Goal: Navigation & Orientation: Find specific page/section

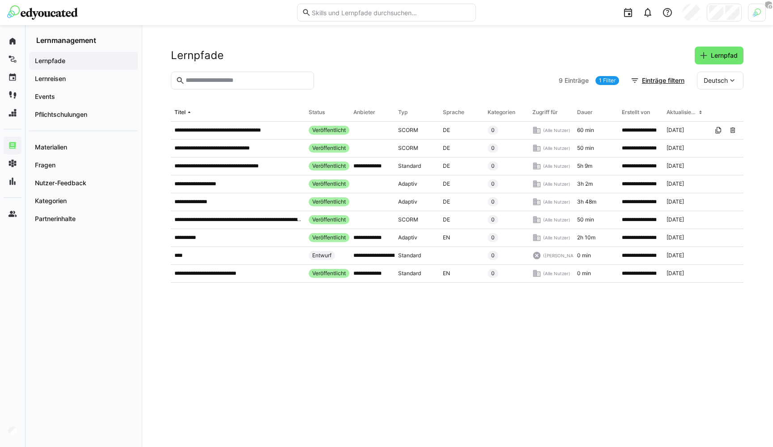
click at [168, 28] on div "**********" at bounding box center [457, 236] width 632 height 422
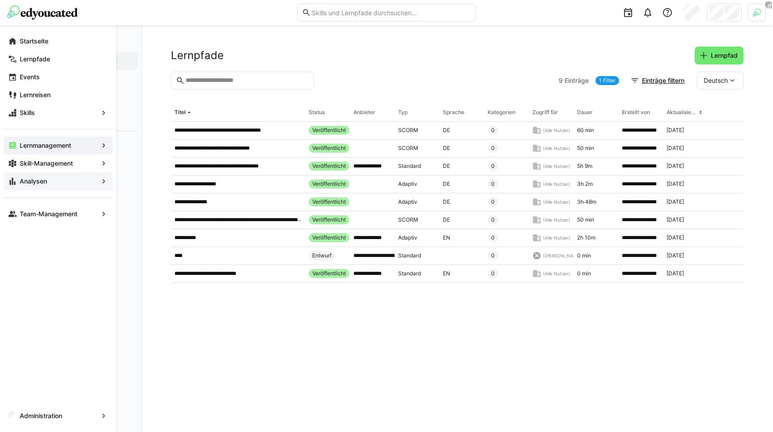
click at [0, 0] on app-navigation-label "Analysen" at bounding box center [0, 0] width 0 height 0
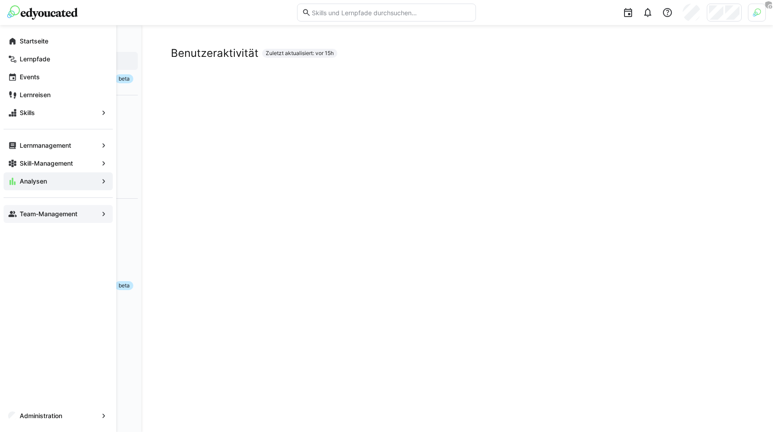
click at [10, 211] on eds-icon at bounding box center [12, 213] width 9 height 9
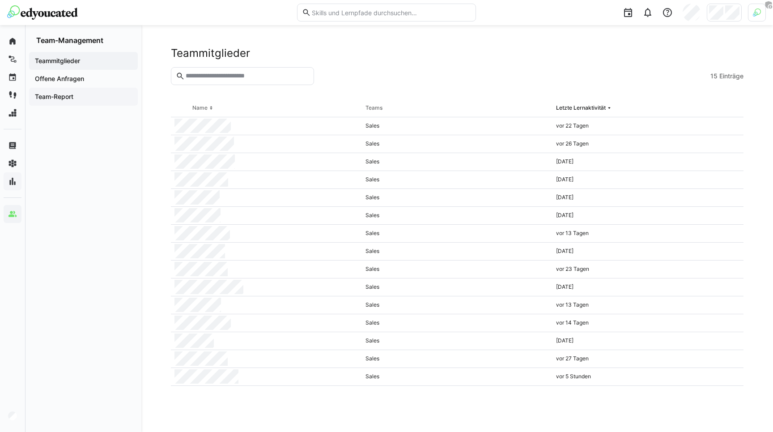
click at [0, 0] on app-navigation-label "Team-Report" at bounding box center [0, 0] width 0 height 0
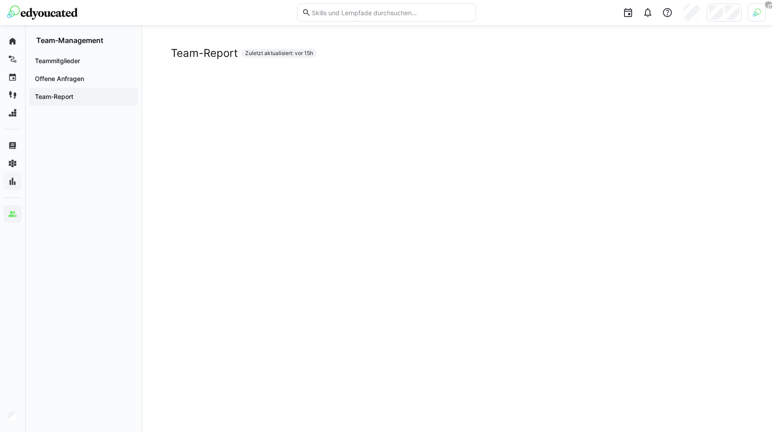
click at [189, 18] on div at bounding box center [149, 12] width 284 height 14
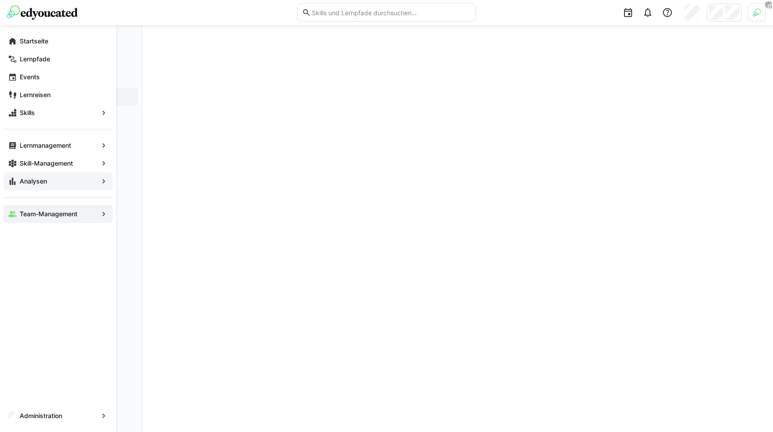
click at [0, 0] on app-navigation-label "Analysen" at bounding box center [0, 0] width 0 height 0
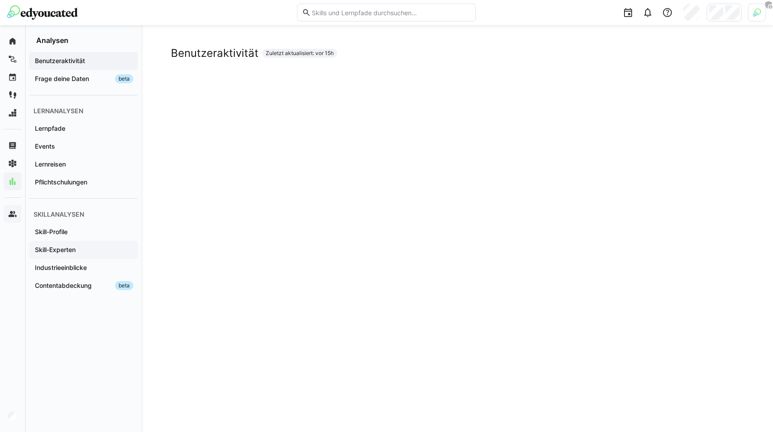
click at [0, 0] on app-navigation-label "Skill-Experten" at bounding box center [0, 0] width 0 height 0
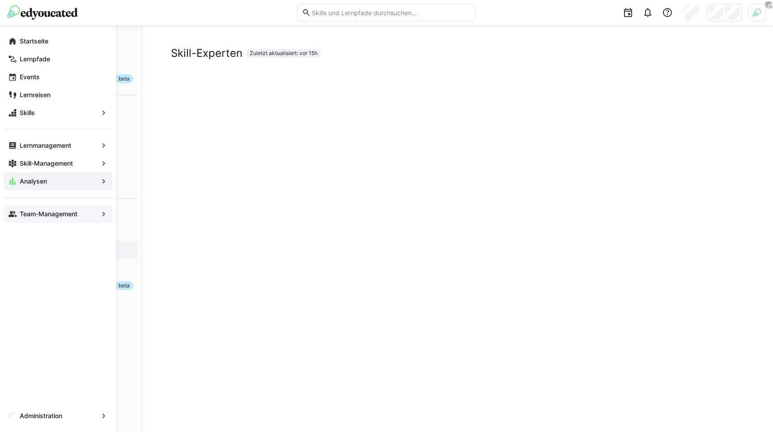
click at [0, 0] on app-navigation-label "Team-Management" at bounding box center [0, 0] width 0 height 0
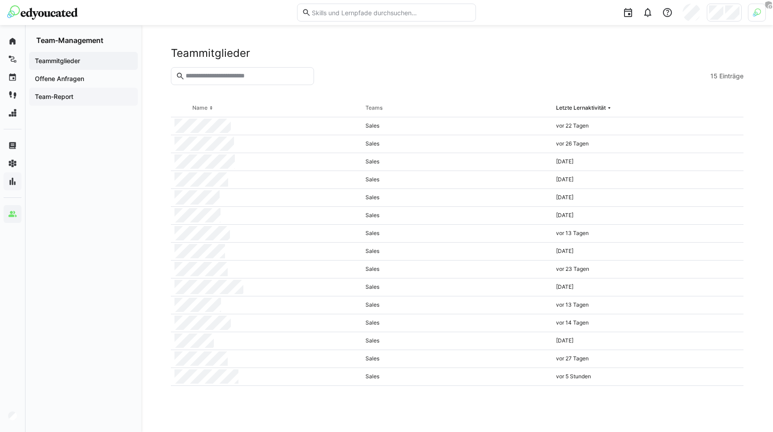
click at [55, 101] on div "Team-Report" at bounding box center [83, 97] width 109 height 18
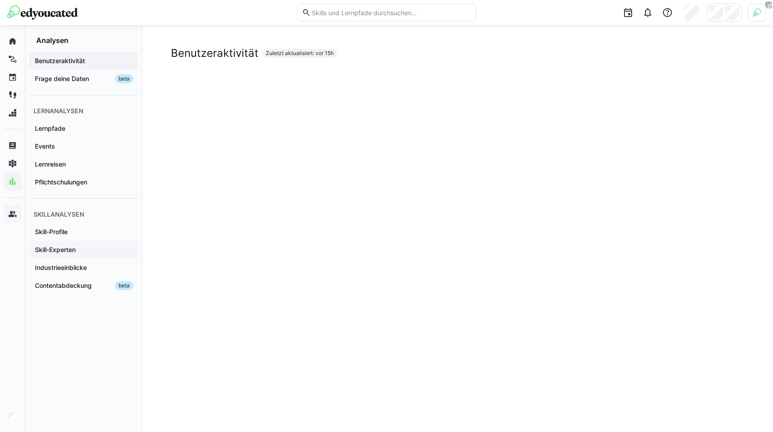
click at [55, 257] on div "Skill-Experten" at bounding box center [83, 250] width 109 height 18
click at [0, 0] on app-navigation-label "Skill-Profile" at bounding box center [0, 0] width 0 height 0
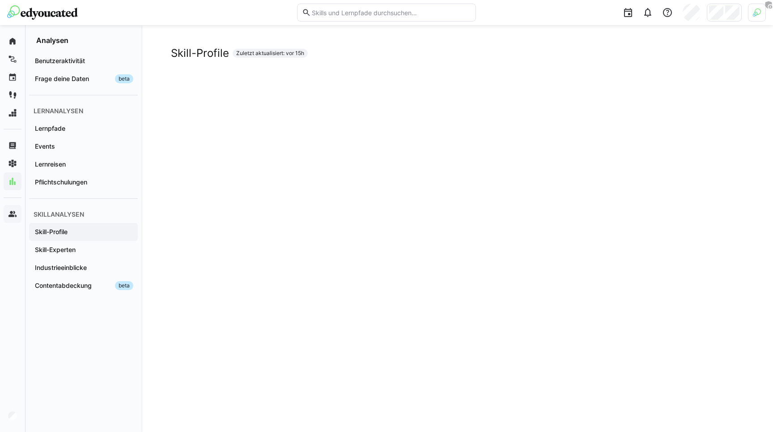
click at [178, 19] on div at bounding box center [149, 12] width 284 height 14
